Goal: Task Accomplishment & Management: Use online tool/utility

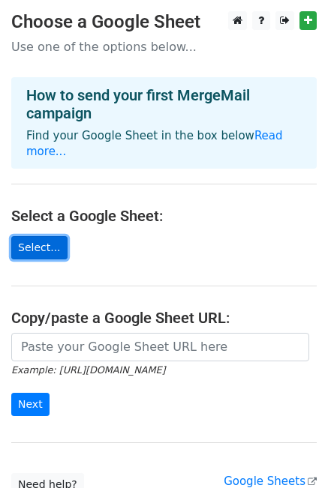
click at [30, 236] on link "Select..." at bounding box center [39, 247] width 56 height 23
click at [31, 236] on link "Select..." at bounding box center [39, 247] width 56 height 23
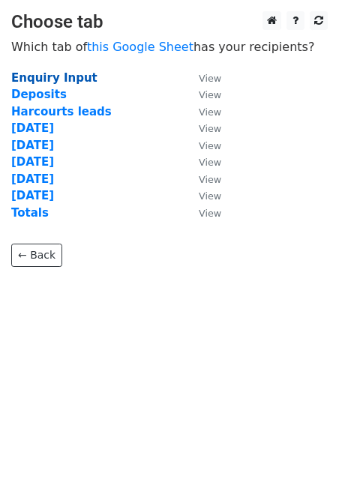
click at [77, 75] on strong "Enquiry Input" at bounding box center [54, 77] width 86 height 13
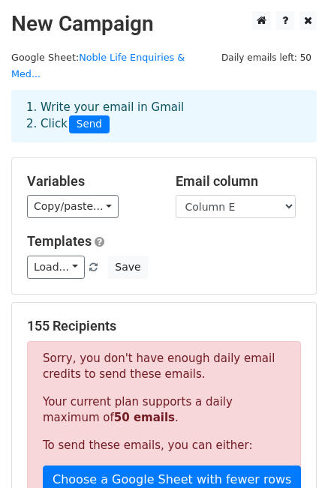
scroll to position [75, 0]
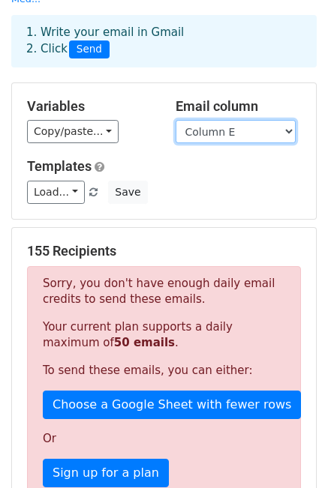
click at [211, 120] on select "Column A Column B Column C Column D Column E Column F Column G Column H Column …" at bounding box center [235, 131] width 120 height 23
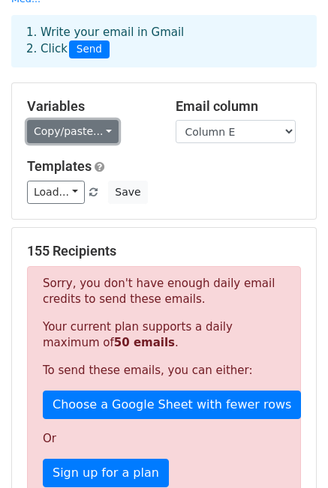
click at [60, 120] on link "Copy/paste..." at bounding box center [72, 131] width 91 height 23
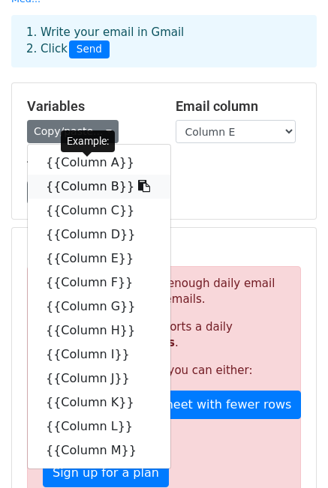
click at [93, 175] on link "{{Column B}}" at bounding box center [99, 187] width 142 height 24
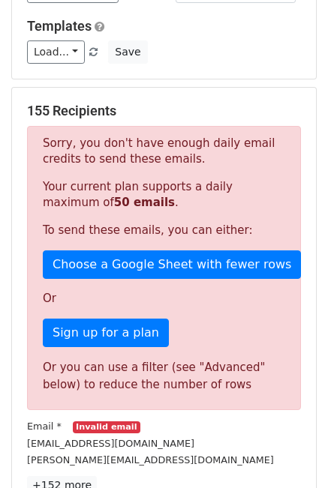
scroll to position [300, 0]
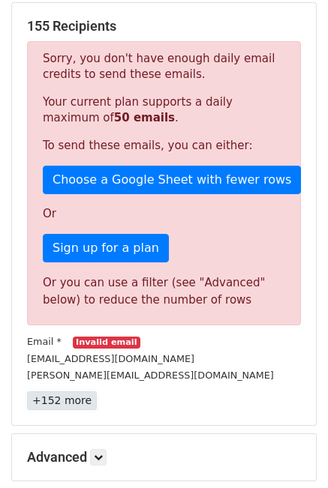
click at [72, 391] on link "+152 more" at bounding box center [62, 400] width 70 height 19
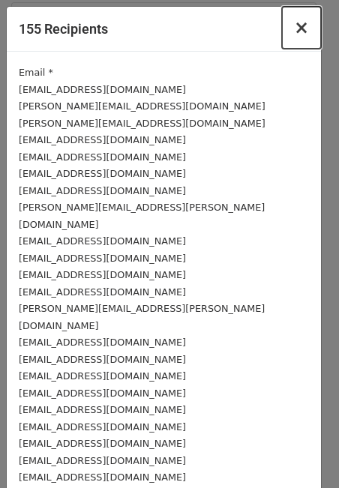
click at [294, 30] on span "×" at bounding box center [301, 27] width 15 height 21
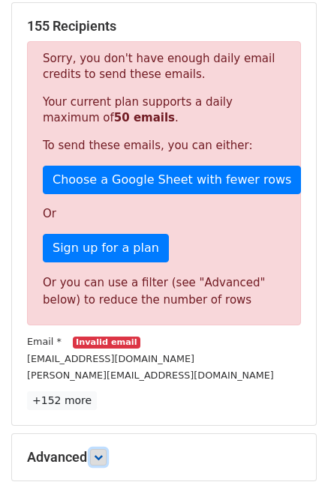
click at [101, 453] on icon at bounding box center [98, 457] width 9 height 9
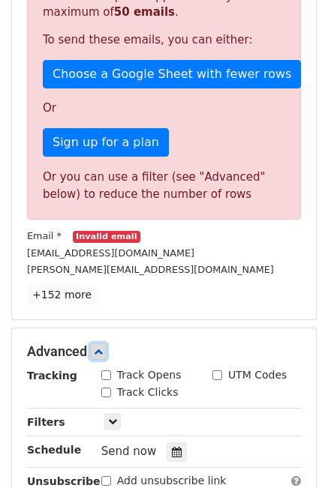
scroll to position [525, 0]
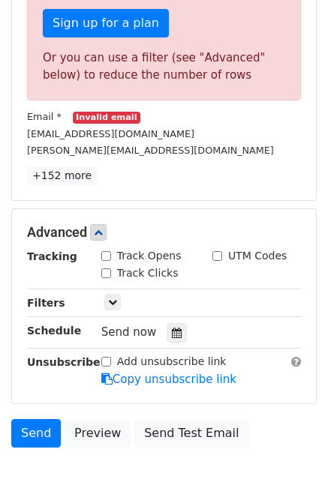
click at [105, 357] on input "Add unsubscribe link" at bounding box center [106, 362] width 10 height 10
checkbox input "true"
click at [106, 251] on input "Track Opens" at bounding box center [106, 256] width 10 height 10
checkbox input "true"
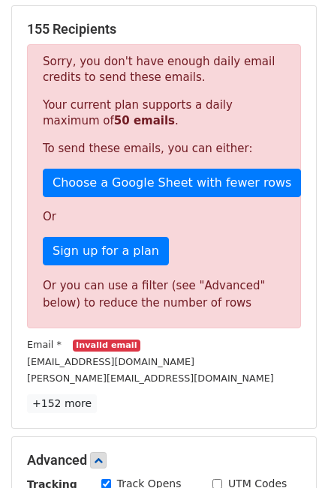
scroll to position [375, 0]
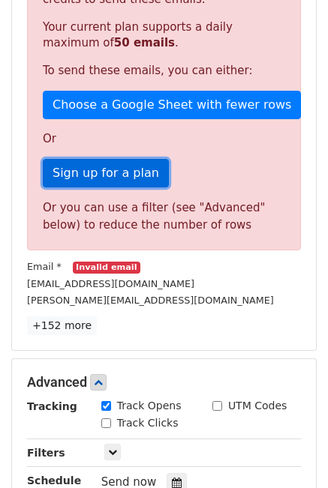
click at [105, 160] on link "Sign up for a plan" at bounding box center [106, 173] width 126 height 28
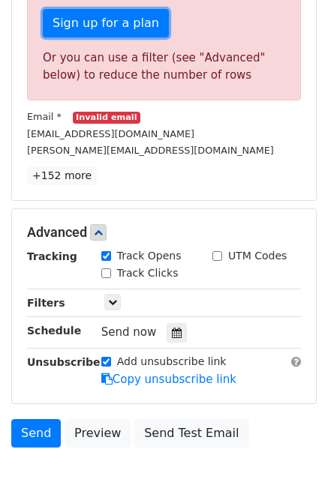
scroll to position [591, 0]
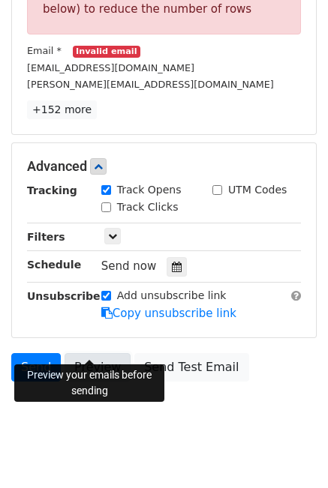
click at [85, 353] on link "Preview" at bounding box center [97, 367] width 66 height 28
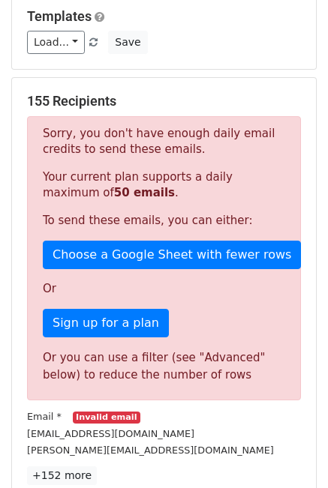
scroll to position [0, 0]
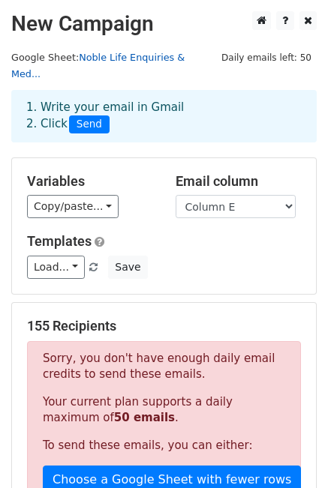
click at [118, 59] on link "Noble Life Enquiries & Med..." at bounding box center [97, 66] width 173 height 28
drag, startPoint x: 324, startPoint y: 24, endPoint x: 304, endPoint y: 21, distance: 19.7
click at [303, 21] on link at bounding box center [307, 20] width 17 height 19
click at [306, 21] on icon at bounding box center [308, 20] width 8 height 10
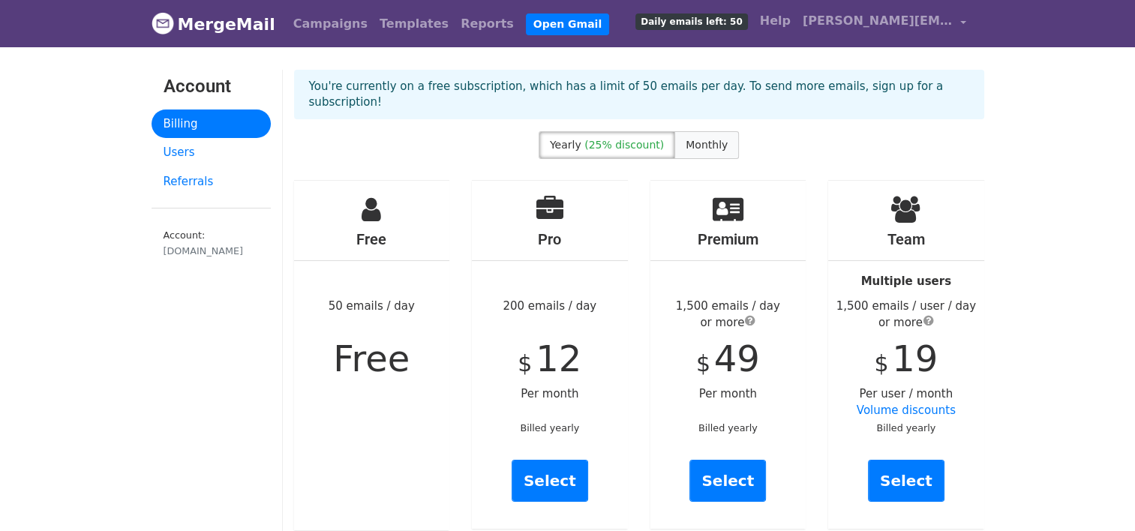
click at [685, 139] on span "Monthly" at bounding box center [706, 145] width 42 height 12
click at [549, 461] on link "Select" at bounding box center [549, 481] width 76 height 42
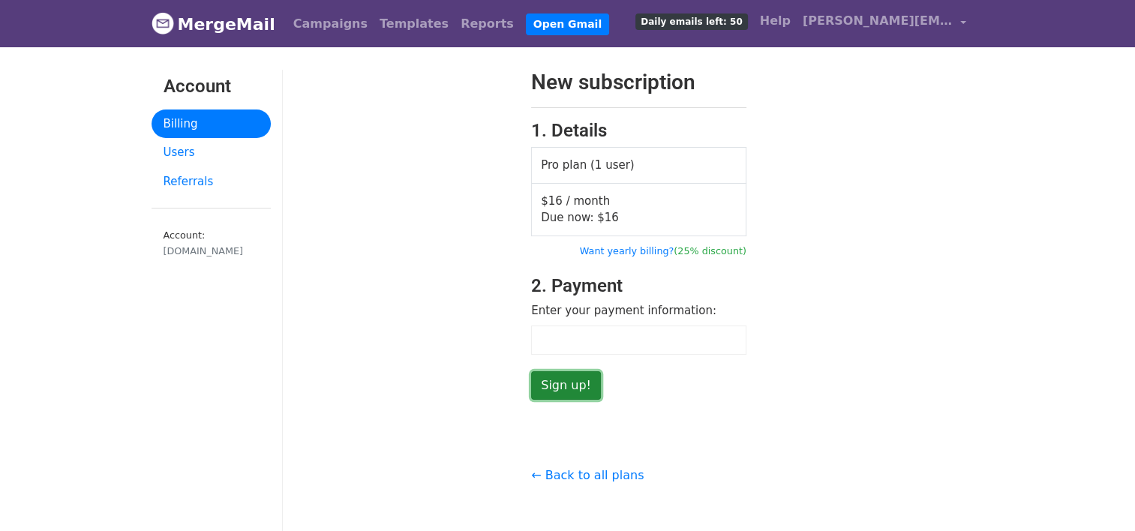
click at [579, 386] on input "Sign up!" at bounding box center [566, 385] width 70 height 28
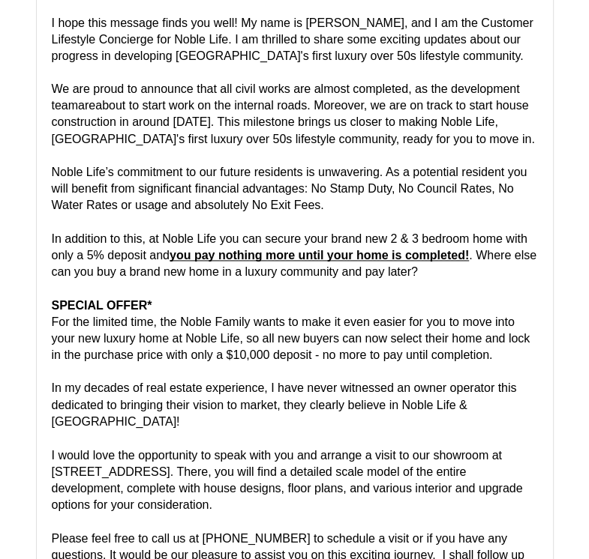
scroll to position [50914, 0]
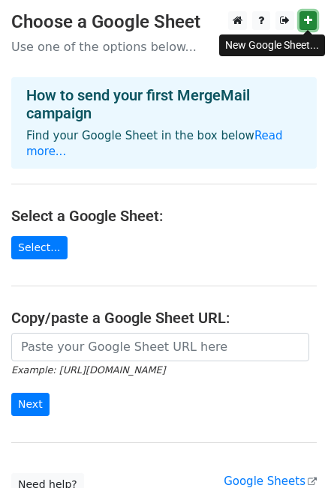
drag, startPoint x: 0, startPoint y: 0, endPoint x: 306, endPoint y: 21, distance: 306.7
click at [306, 21] on icon at bounding box center [308, 20] width 8 height 10
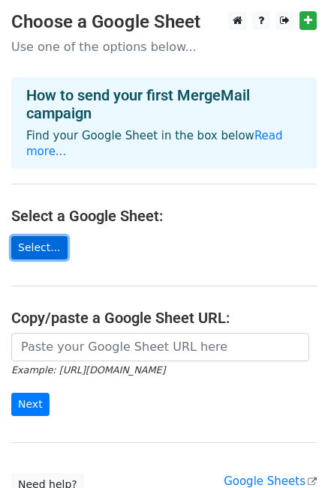
click at [42, 236] on link "Select..." at bounding box center [39, 247] width 56 height 23
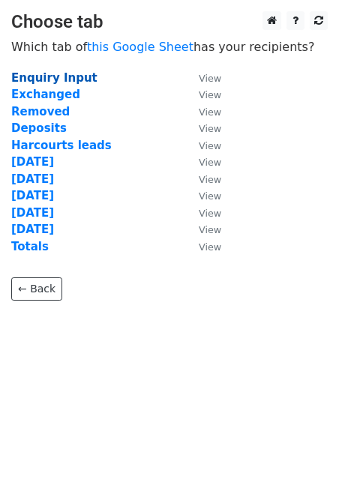
click at [60, 76] on strong "Enquiry Input" at bounding box center [54, 77] width 86 height 13
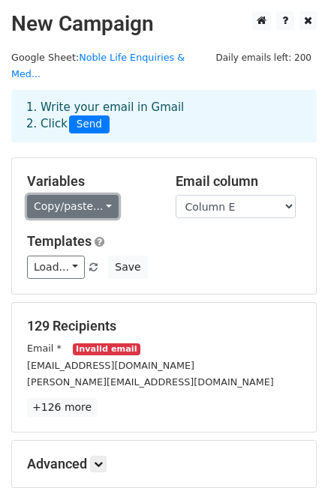
click at [87, 195] on link "Copy/paste..." at bounding box center [72, 206] width 91 height 23
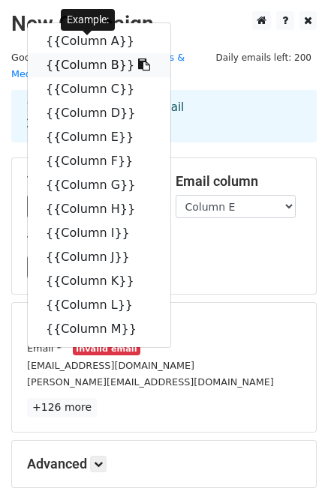
click at [73, 53] on link "{{Column B}}" at bounding box center [99, 65] width 142 height 24
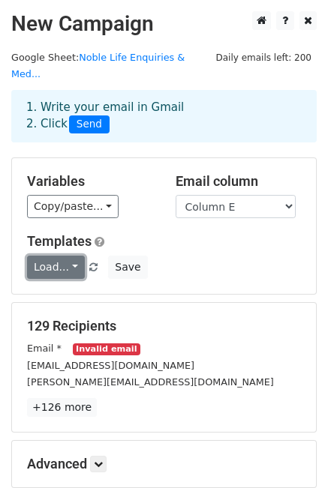
click at [52, 256] on link "Load..." at bounding box center [56, 267] width 58 height 23
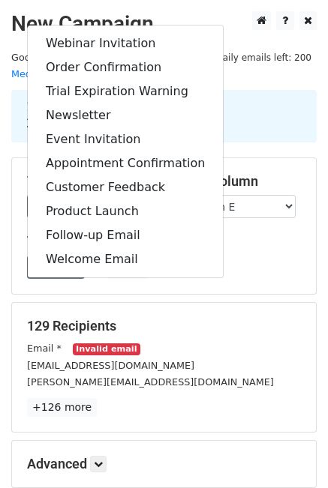
click at [230, 256] on div "Load... Webinar Invitation Order Confirmation Trial Expiration Warning Newslett…" at bounding box center [164, 267] width 296 height 23
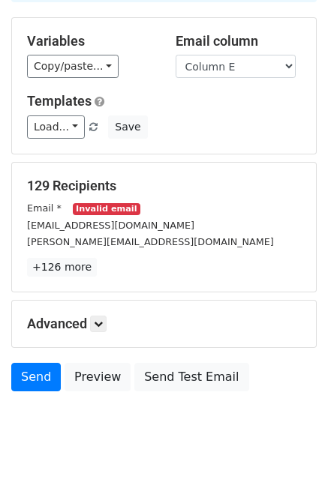
scroll to position [150, 0]
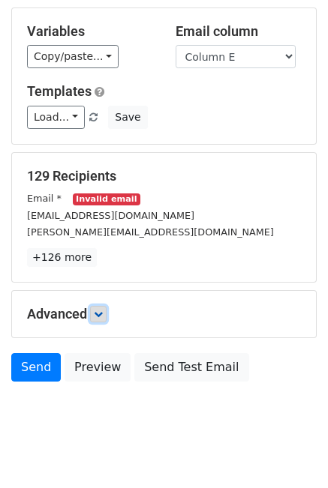
click at [96, 310] on icon at bounding box center [98, 314] width 9 height 9
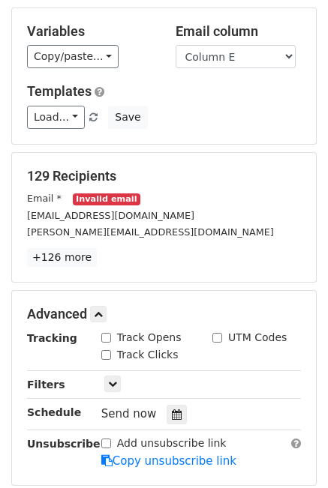
click at [108, 333] on input "Track Opens" at bounding box center [106, 338] width 10 height 10
checkbox input "true"
click at [110, 439] on input "Add unsubscribe link" at bounding box center [106, 444] width 10 height 10
checkbox input "true"
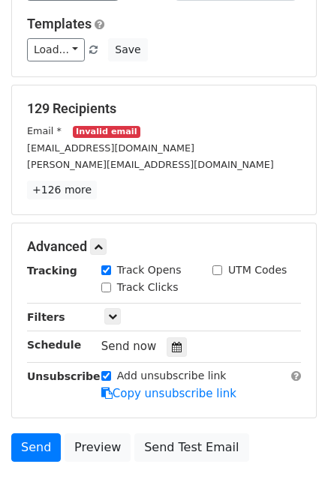
scroll to position [298, 0]
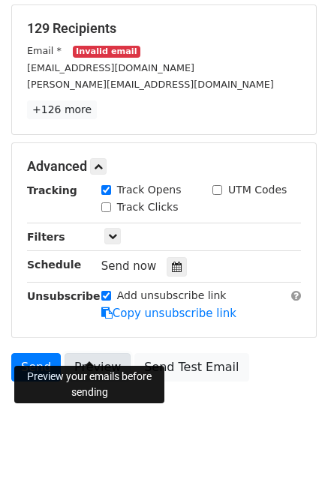
click at [84, 353] on link "Preview" at bounding box center [97, 367] width 66 height 28
click at [89, 353] on link "Preview" at bounding box center [97, 367] width 66 height 28
click at [111, 232] on icon at bounding box center [112, 236] width 9 height 9
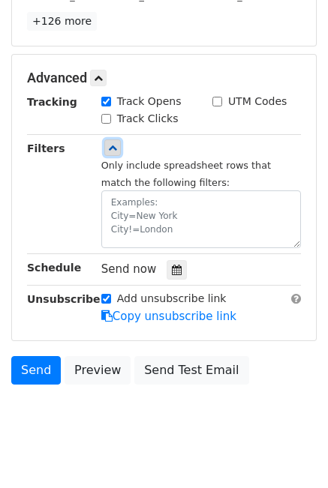
scroll to position [390, 0]
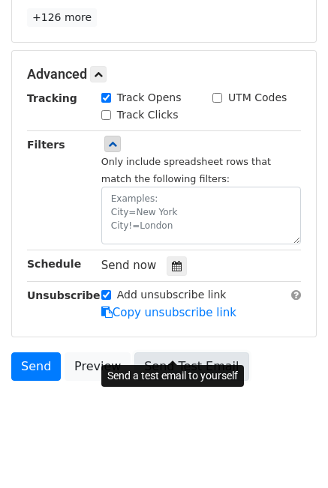
click at [178, 352] on link "Send Test Email" at bounding box center [191, 366] width 114 height 28
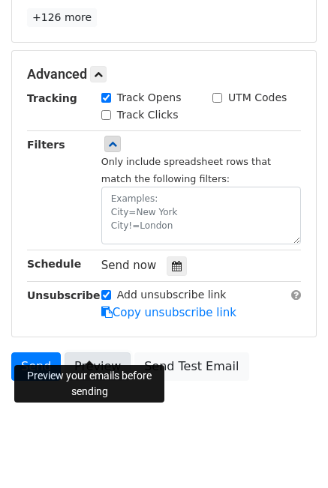
click at [91, 352] on link "Preview" at bounding box center [97, 366] width 66 height 28
click at [112, 352] on link "Preview" at bounding box center [97, 366] width 66 height 28
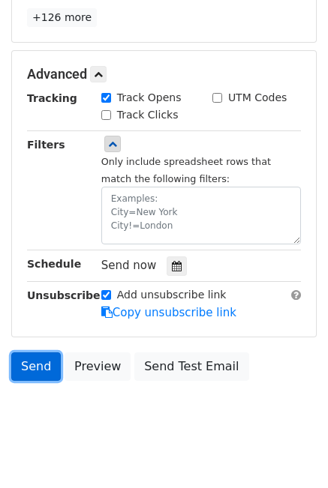
click at [43, 352] on link "Send" at bounding box center [35, 366] width 49 height 28
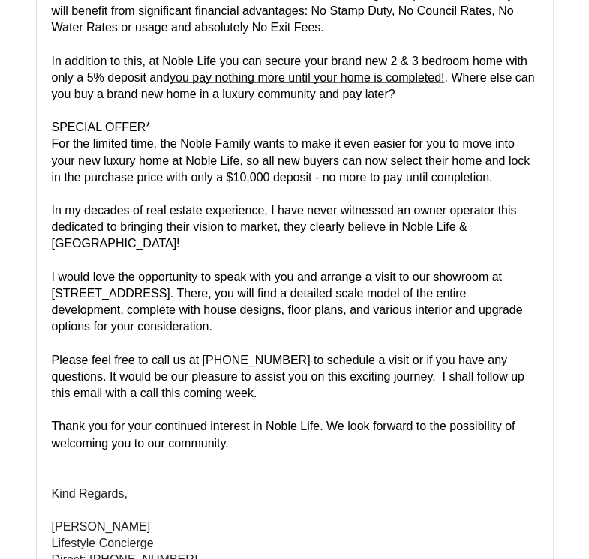
scroll to position [1650, 0]
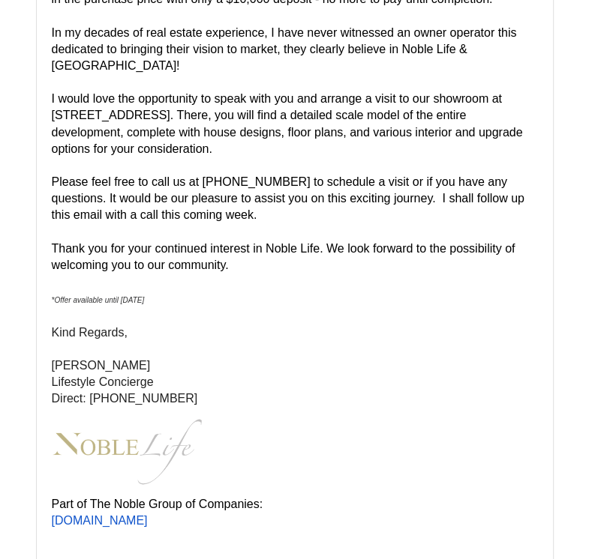
scroll to position [1800, 0]
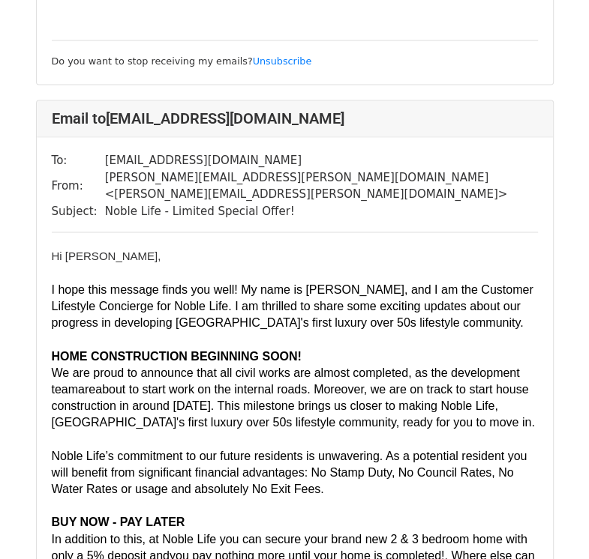
scroll to position [1200, 0]
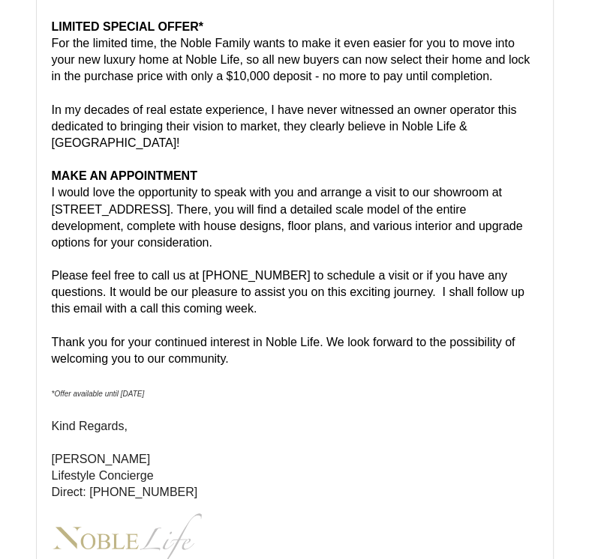
scroll to position [600, 0]
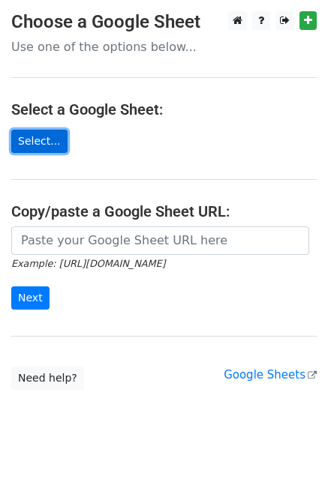
click at [37, 147] on link "Select..." at bounding box center [39, 141] width 56 height 23
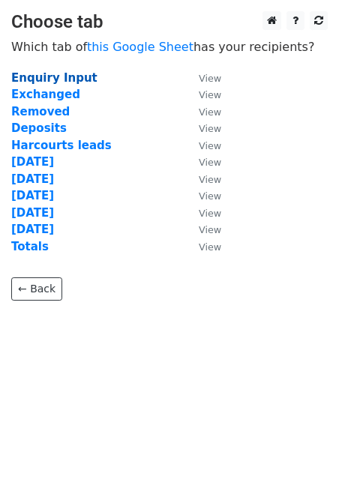
click at [33, 79] on strong "Enquiry Input" at bounding box center [54, 77] width 86 height 13
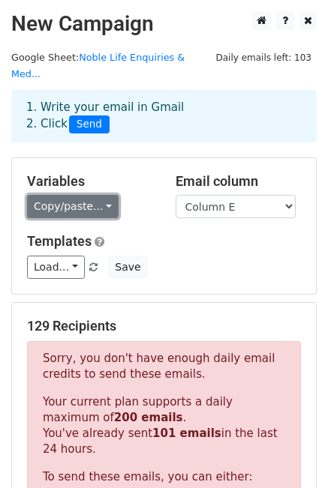
click at [81, 195] on link "Copy/paste..." at bounding box center [72, 206] width 91 height 23
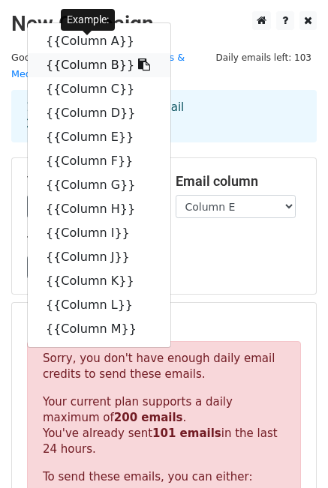
click at [83, 53] on link "{{Column B}}" at bounding box center [99, 65] width 142 height 24
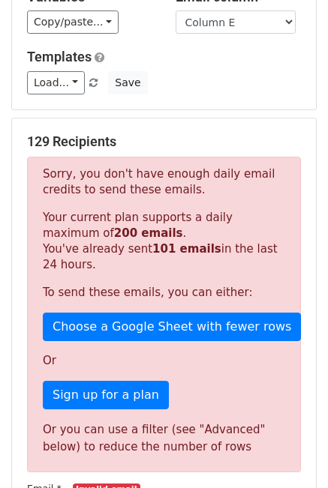
scroll to position [225, 0]
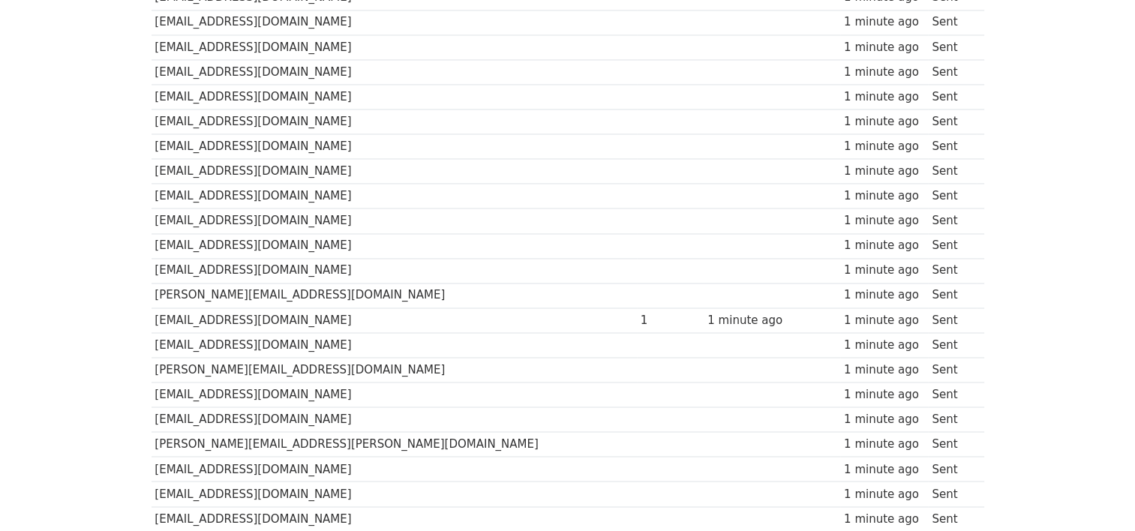
scroll to position [1984, 0]
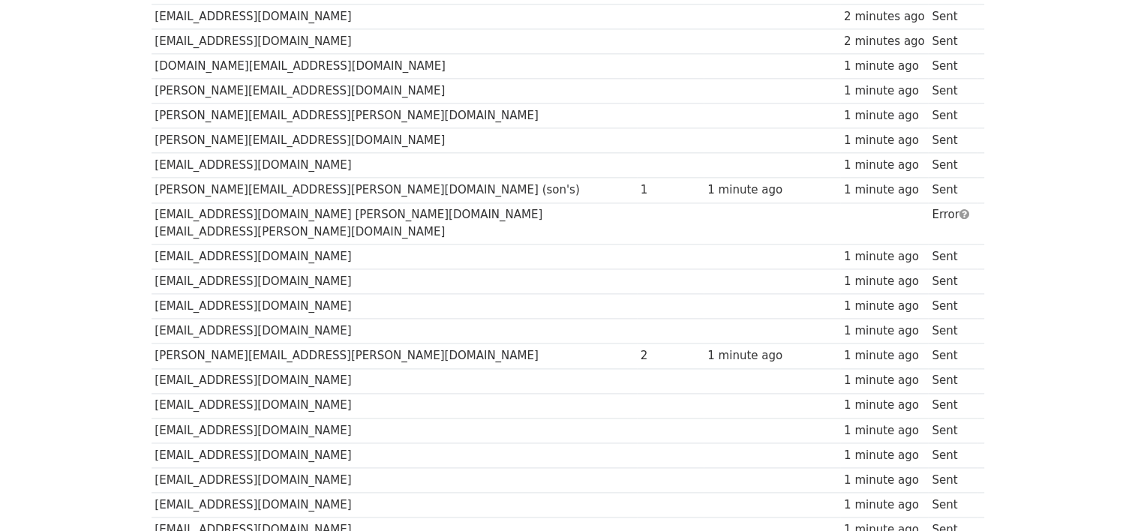
drag, startPoint x: 720, startPoint y: 385, endPoint x: 476, endPoint y: 322, distance: 251.6
click at [483, 343] on td "[PERSON_NAME][EMAIL_ADDRESS][PERSON_NAME][DOMAIN_NAME]" at bounding box center [393, 355] width 485 height 25
drag, startPoint x: 397, startPoint y: 201, endPoint x: 406, endPoint y: 202, distance: 9.0
click at [397, 202] on td "[EMAIL_ADDRESS][DOMAIN_NAME] [PERSON_NAME][DOMAIN_NAME][EMAIL_ADDRESS][PERSON_N…" at bounding box center [393, 223] width 485 height 42
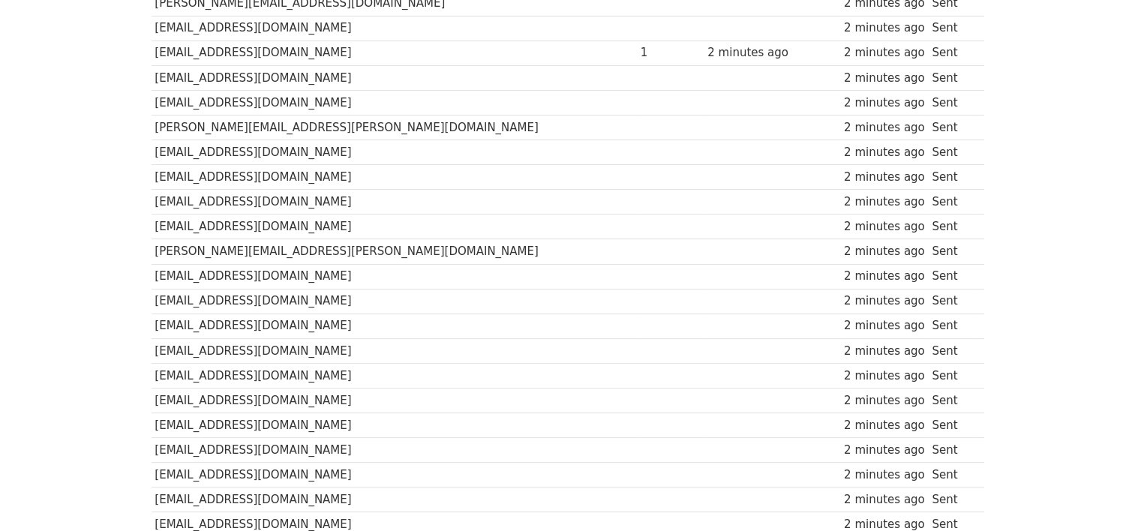
scroll to position [0, 0]
